Goal: Transaction & Acquisition: Purchase product/service

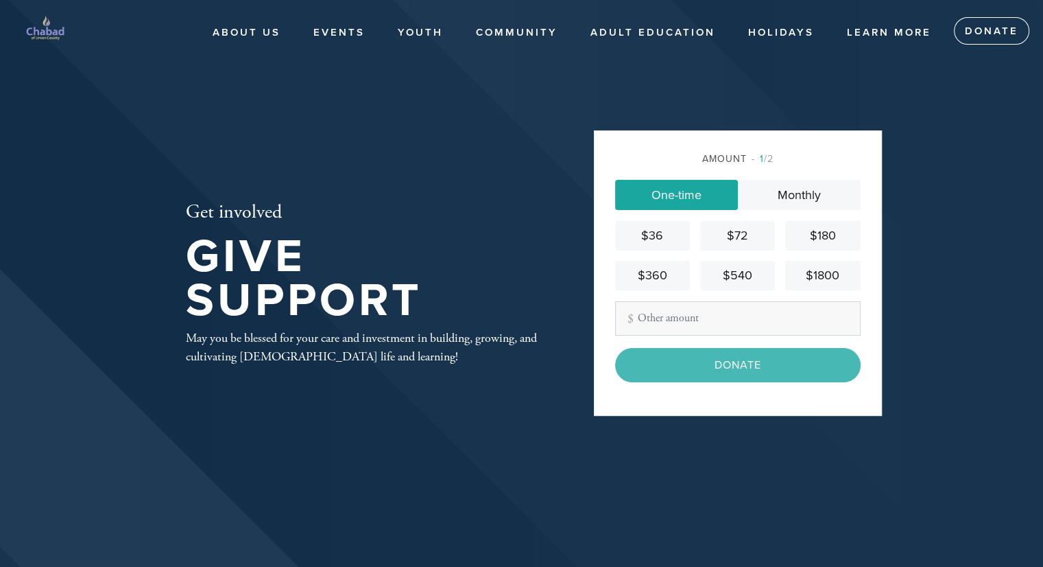
click at [811, 232] on div "$180" at bounding box center [823, 235] width 64 height 19
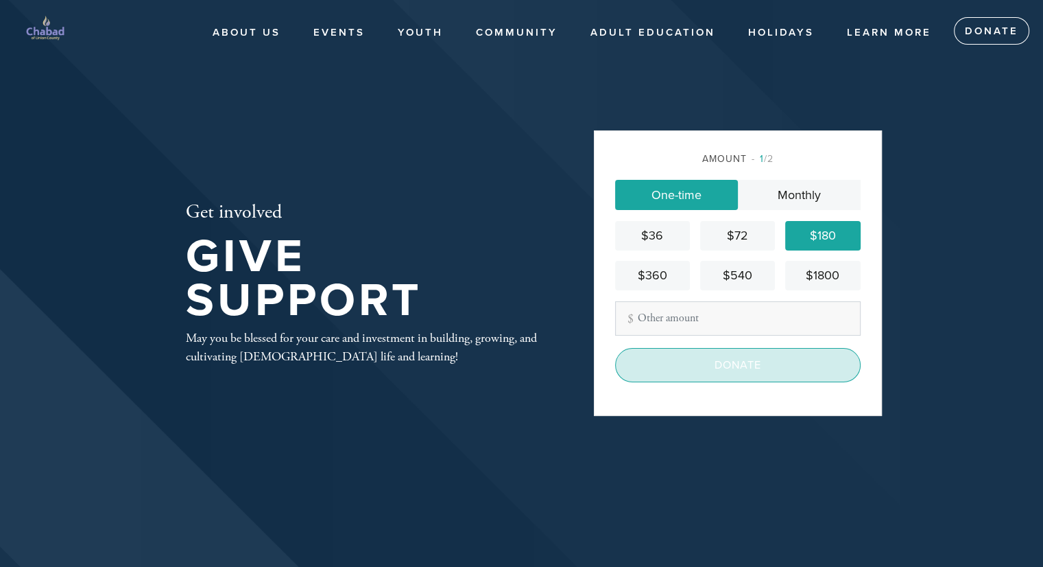
click at [702, 366] on input "Donate" at bounding box center [738, 365] width 246 height 34
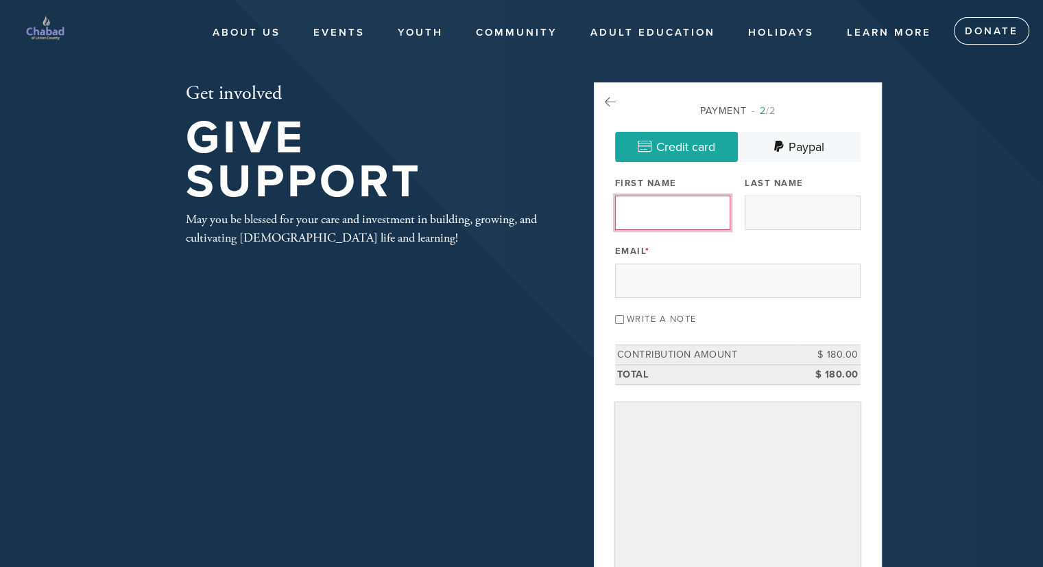
click at [681, 223] on input "First Name" at bounding box center [672, 212] width 115 height 34
type input "Barry"
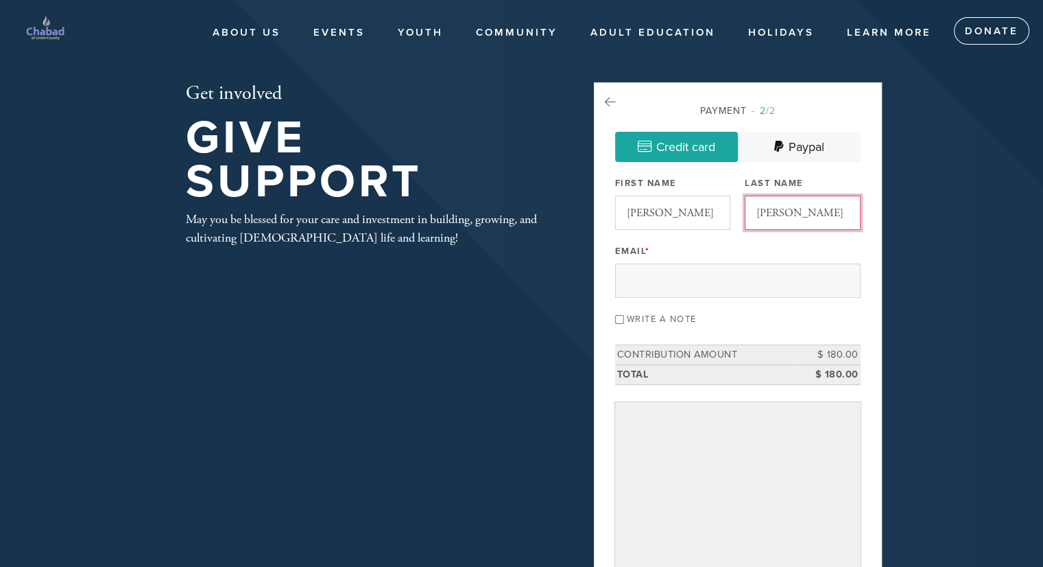
type input "Moscowitz"
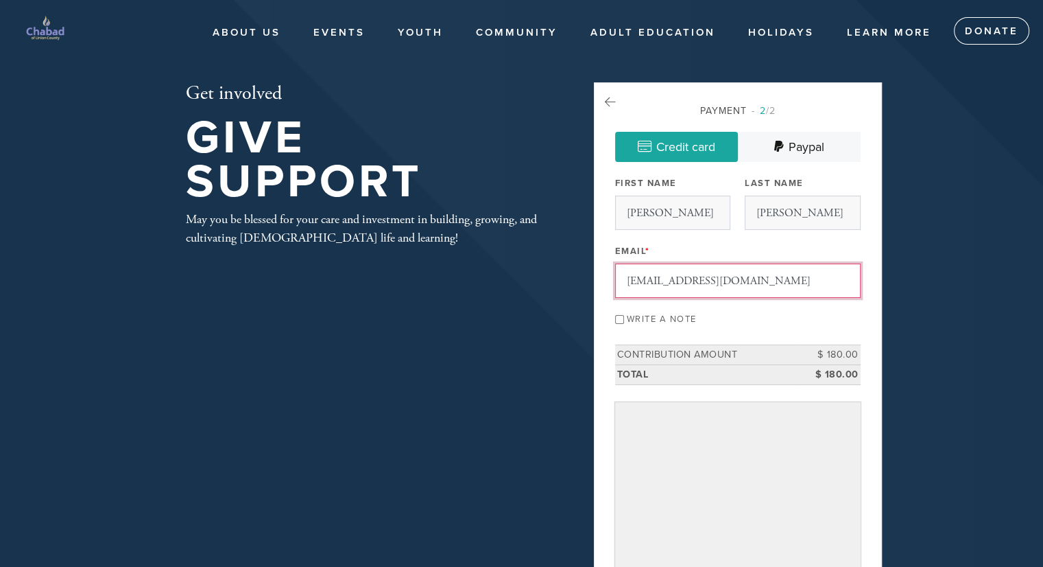
type input "barrymoscowitz@gmail.com"
click at [620, 318] on input "Write a note" at bounding box center [619, 319] width 9 height 9
checkbox input "true"
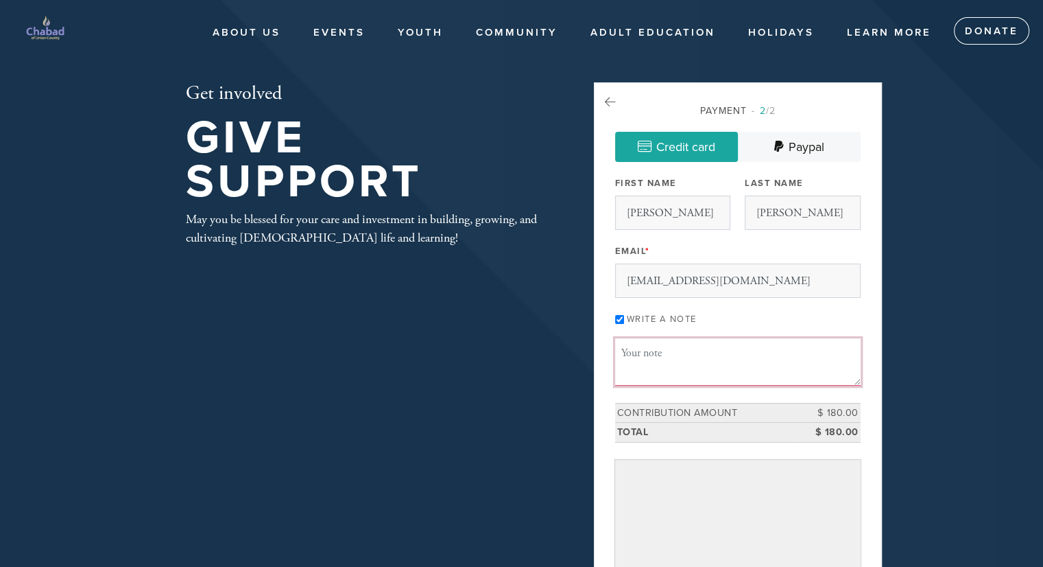
click at [630, 360] on textarea "Message or dedication" at bounding box center [738, 361] width 246 height 47
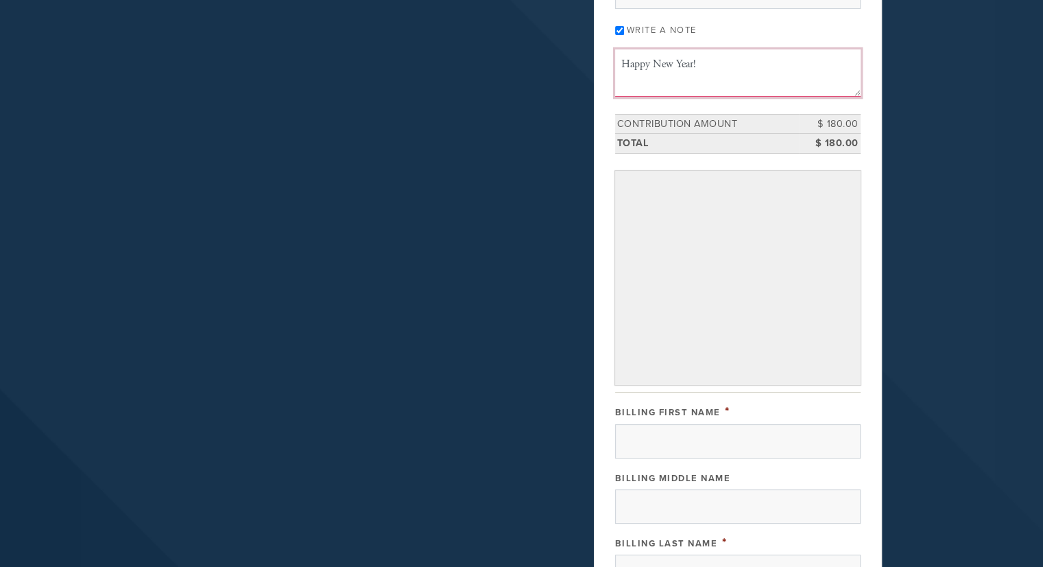
scroll to position [308, 0]
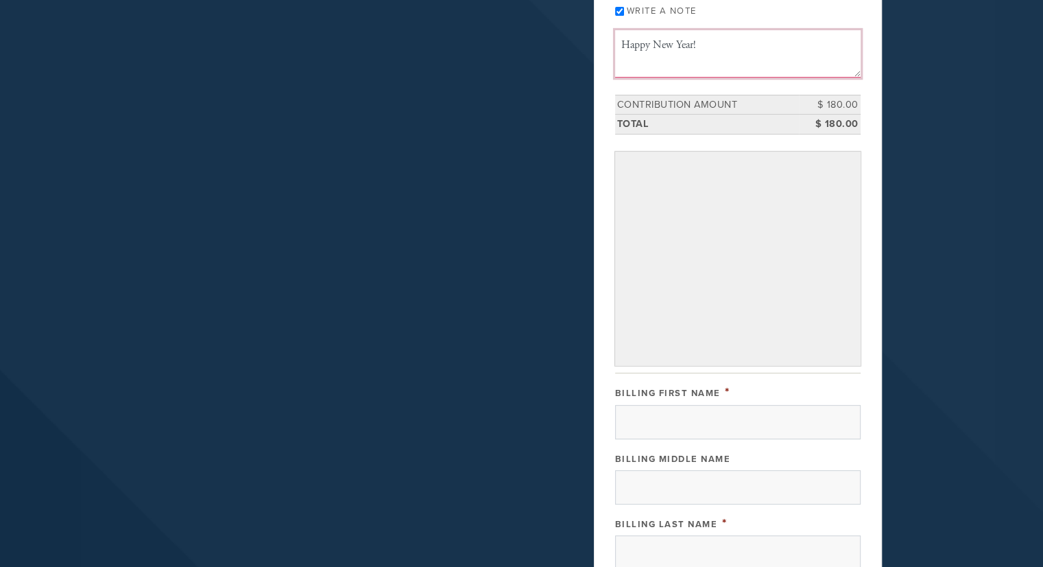
type textarea "Happy New Year!"
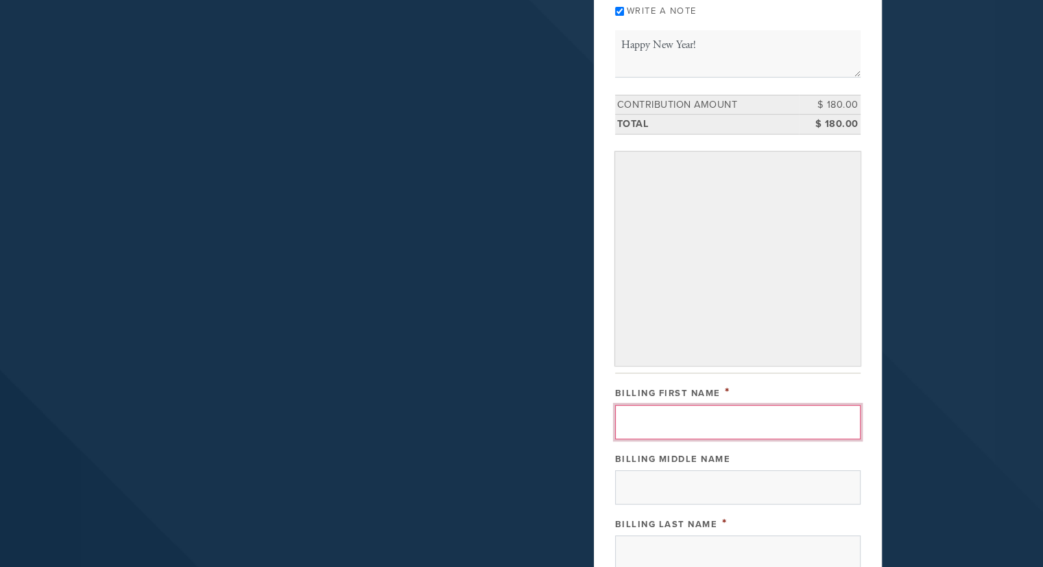
click at [691, 423] on input "Billing First Name" at bounding box center [738, 422] width 246 height 34
type input "Barry"
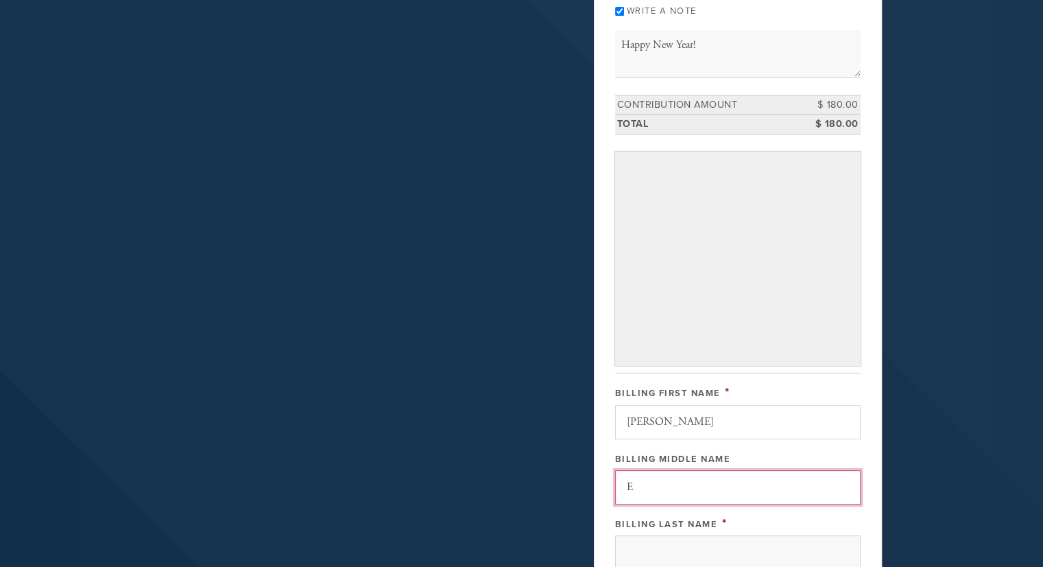
type input "E"
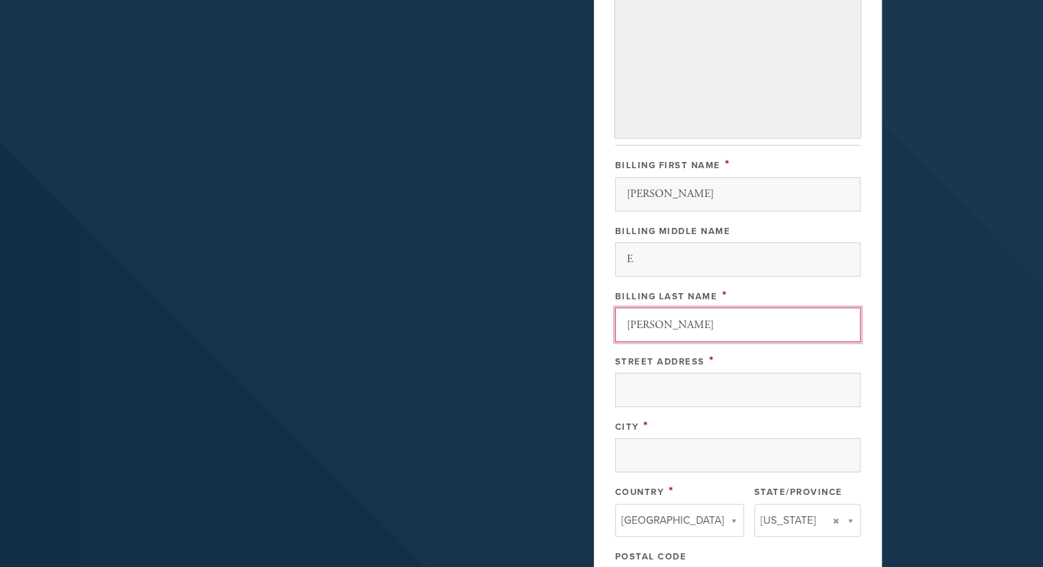
scroll to position [606, 0]
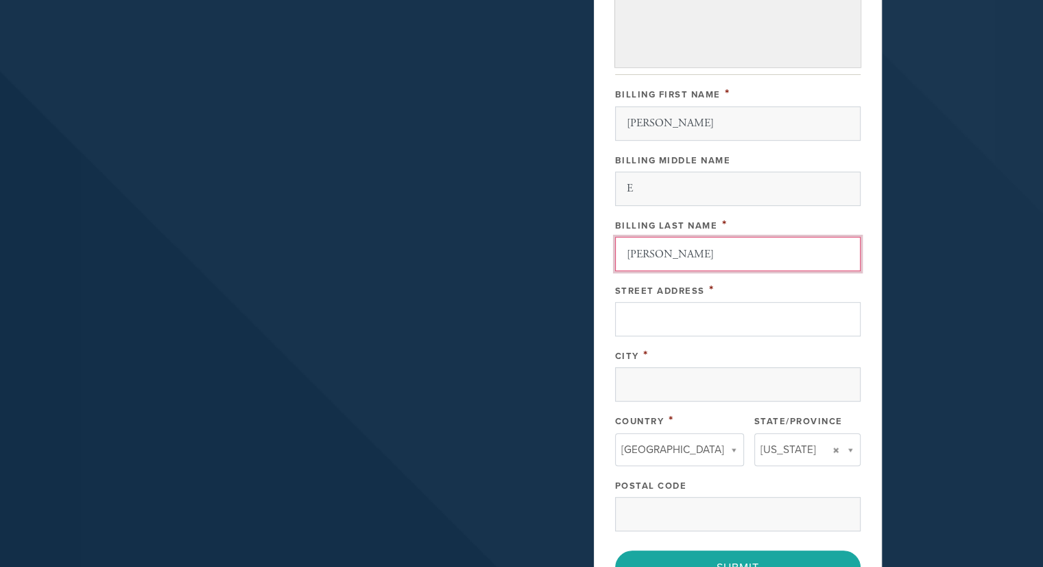
type input "Moscowitz"
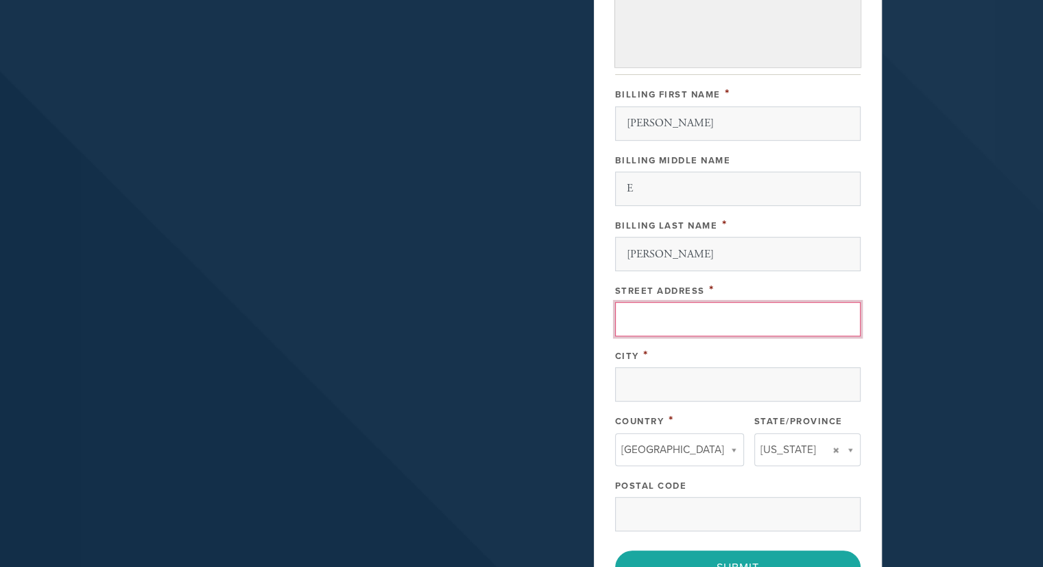
click at [723, 316] on input "Street Address" at bounding box center [738, 319] width 246 height 34
type input "804 Stevens Ave"
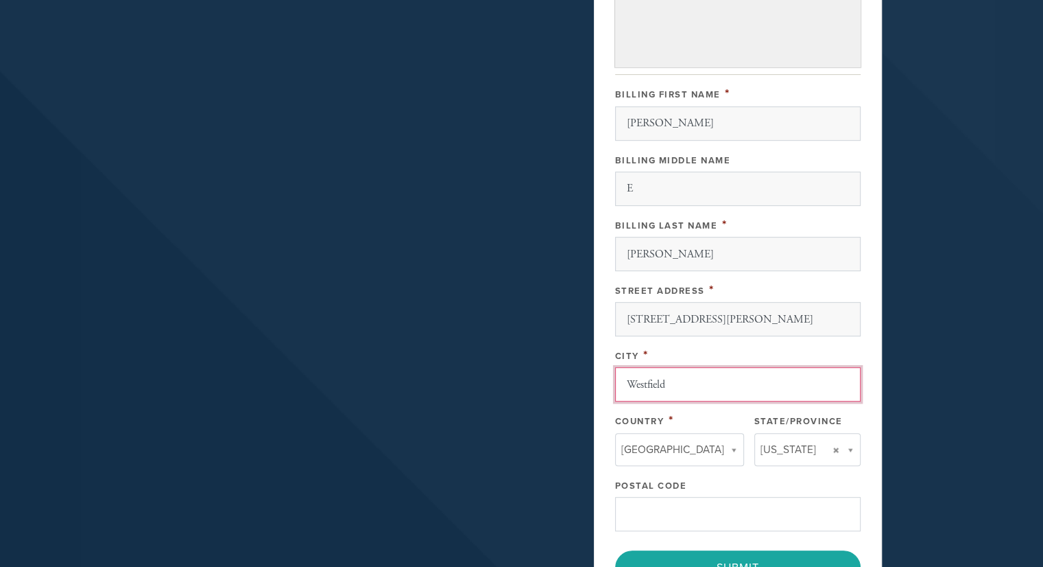
type input "Westfield"
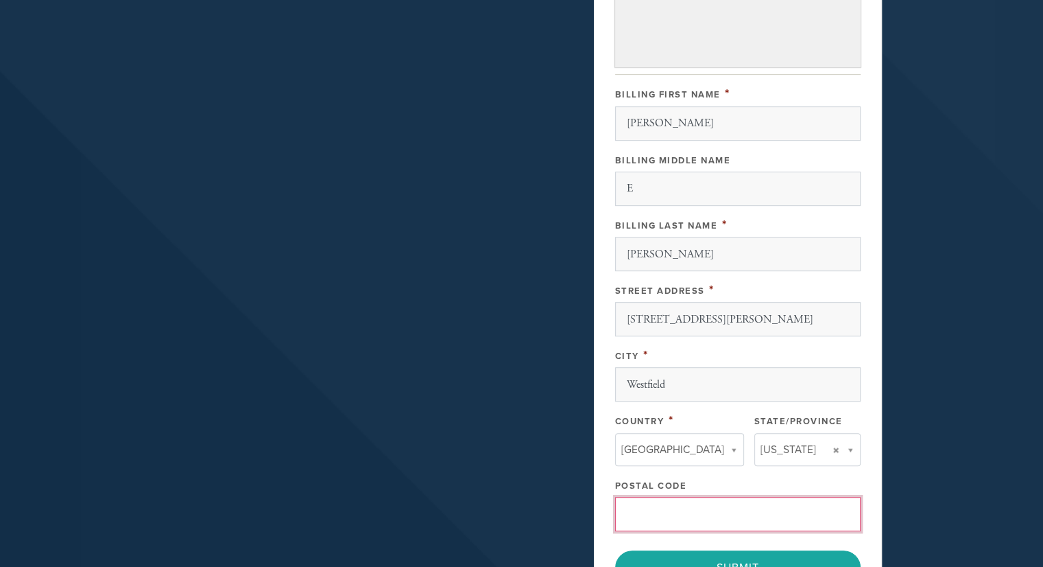
click at [746, 510] on input "Postal Code" at bounding box center [738, 514] width 246 height 34
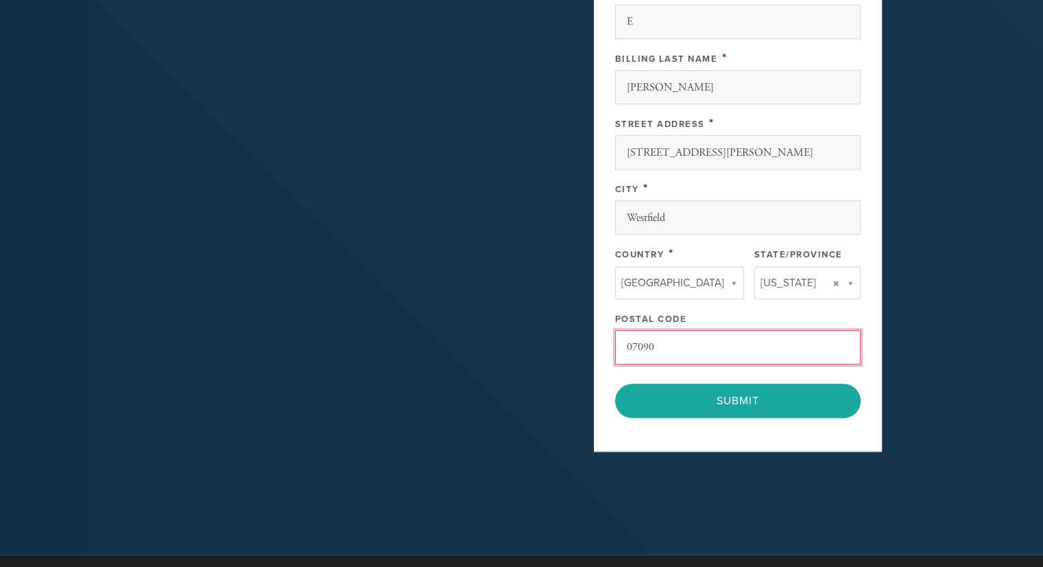
scroll to position [786, 0]
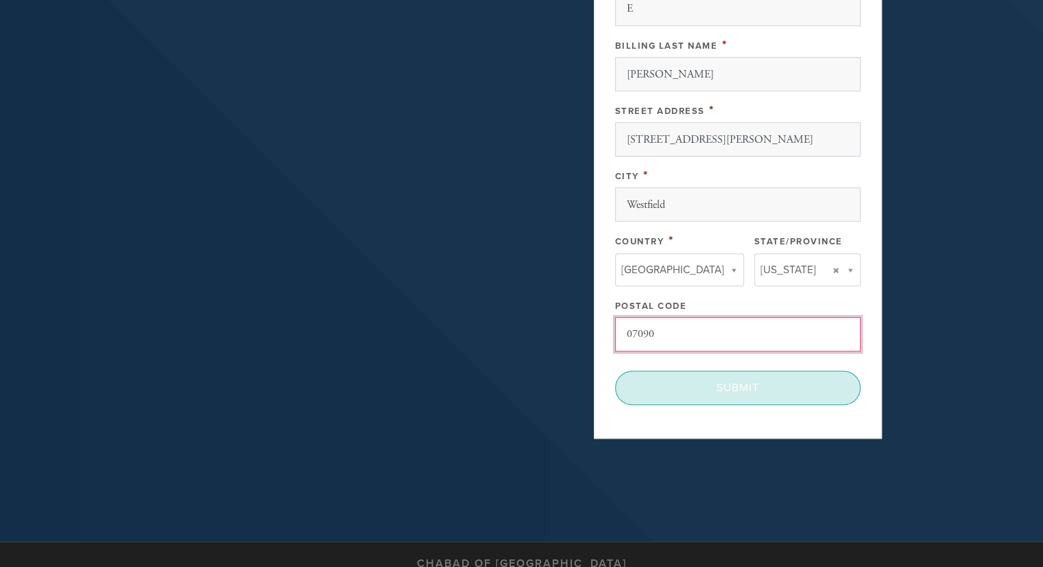
type input "07090"
click at [752, 388] on input "Submit" at bounding box center [738, 387] width 246 height 34
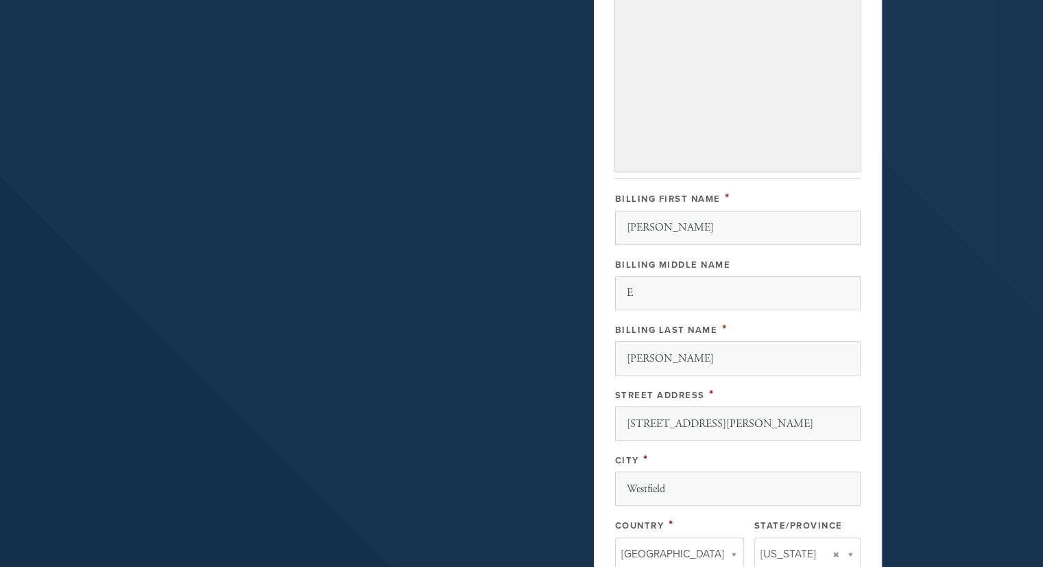
scroll to position [495, 0]
